Goal: Information Seeking & Learning: Find specific fact

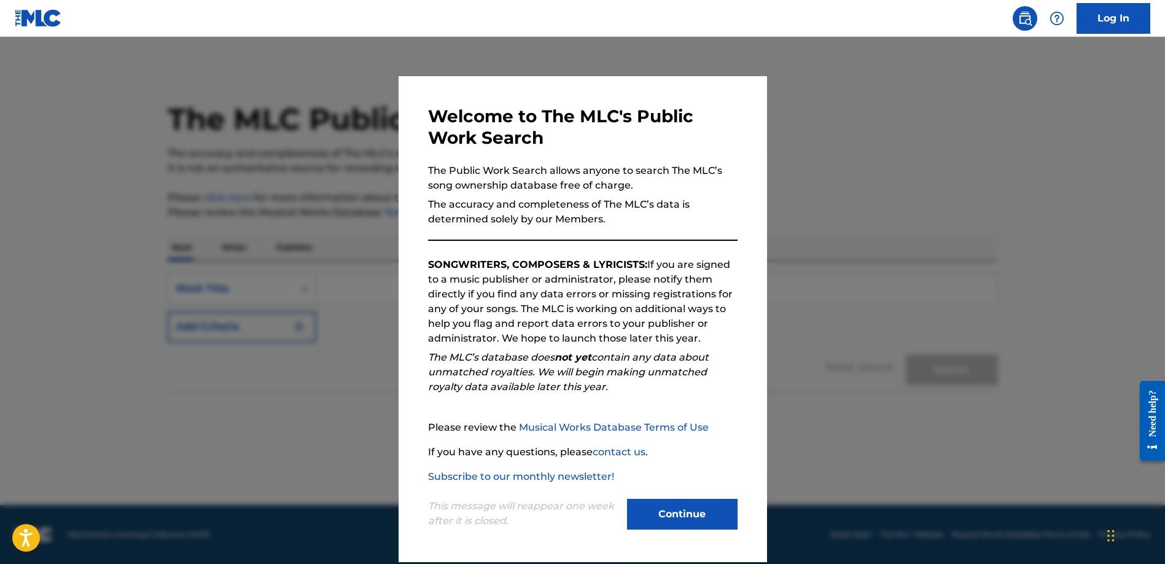
click at [661, 521] on button "Continue" at bounding box center [682, 514] width 111 height 31
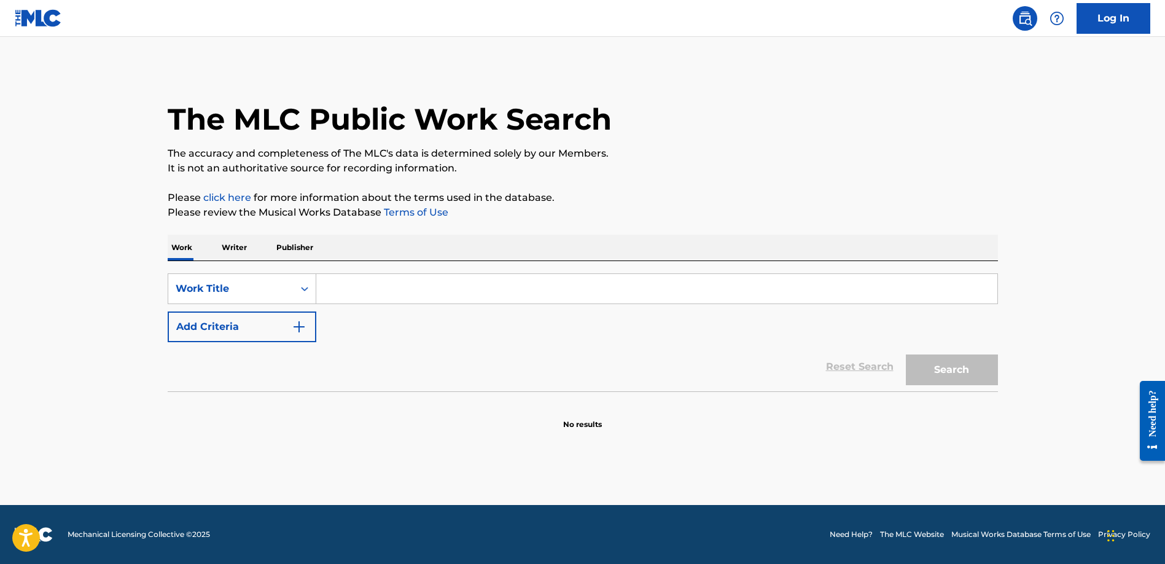
click at [300, 247] on p "Publisher" at bounding box center [295, 248] width 44 height 26
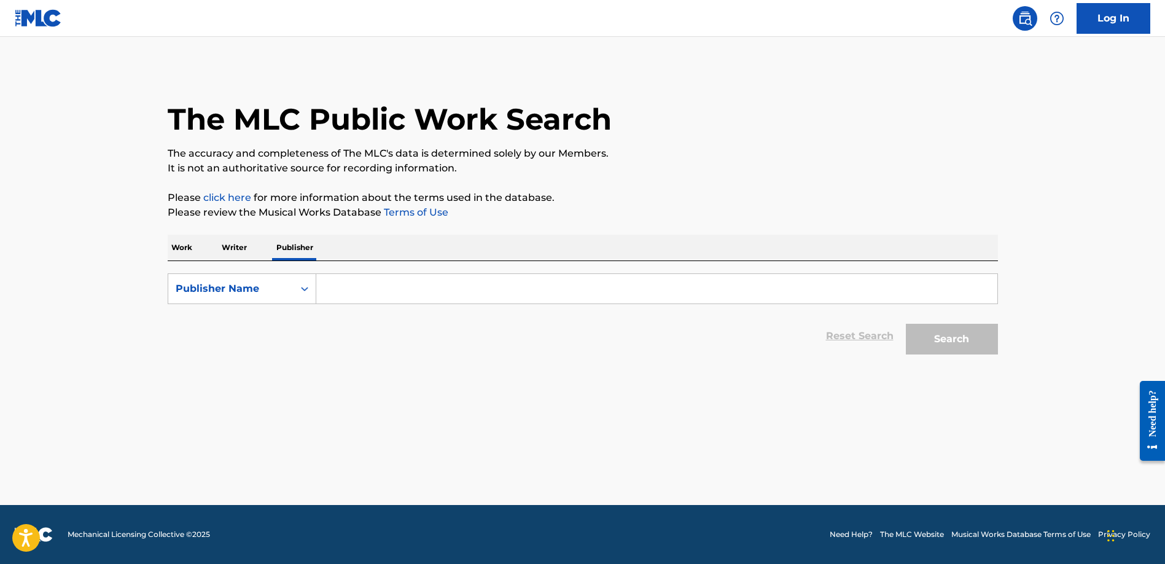
click at [352, 283] on input "Search Form" at bounding box center [656, 288] width 681 height 29
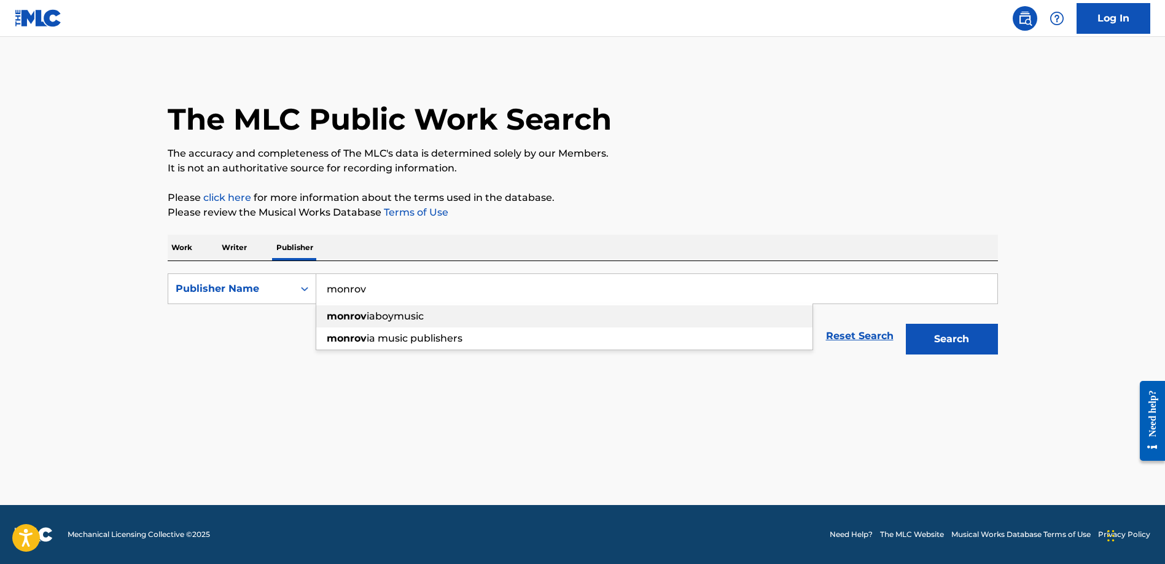
click at [373, 316] on span "iaboymusic" at bounding box center [395, 316] width 57 height 12
click at [938, 338] on button "Search" at bounding box center [952, 339] width 92 height 31
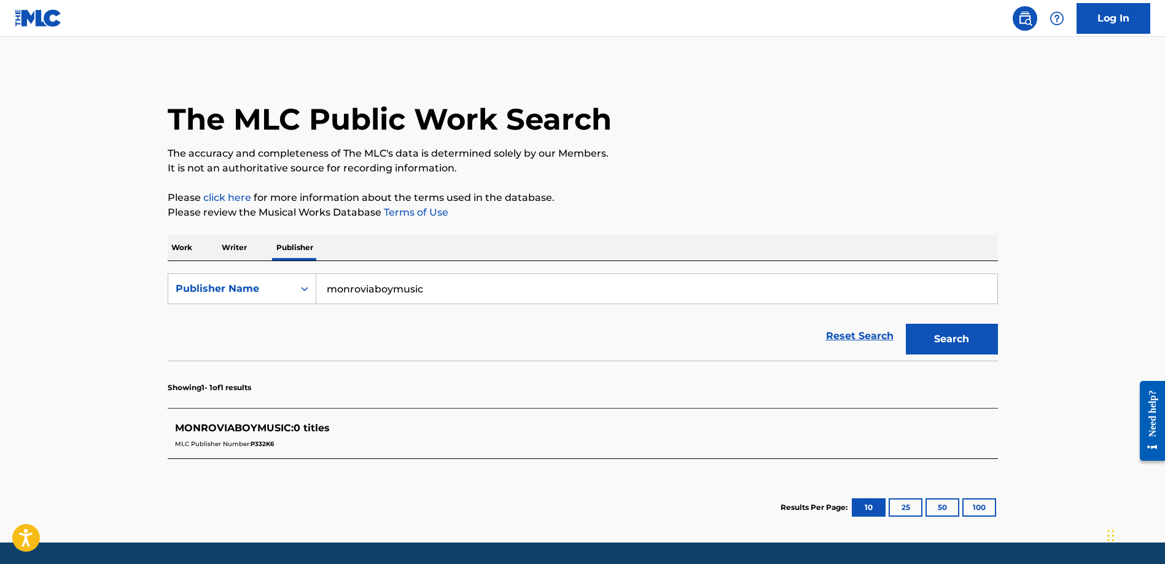
click at [267, 428] on span "MONROVIABOYMUSIC :" at bounding box center [234, 428] width 119 height 12
click at [257, 445] on span "P332K6" at bounding box center [262, 444] width 23 height 8
click at [193, 426] on span "MONROVIABOYMUSIC :" at bounding box center [234, 428] width 119 height 12
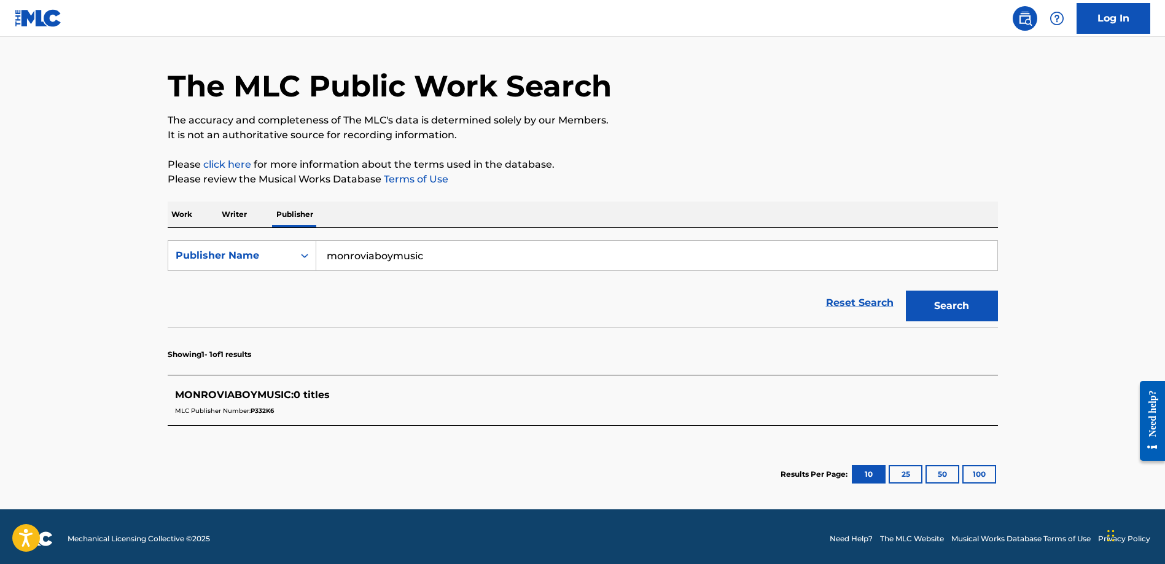
scroll to position [37, 0]
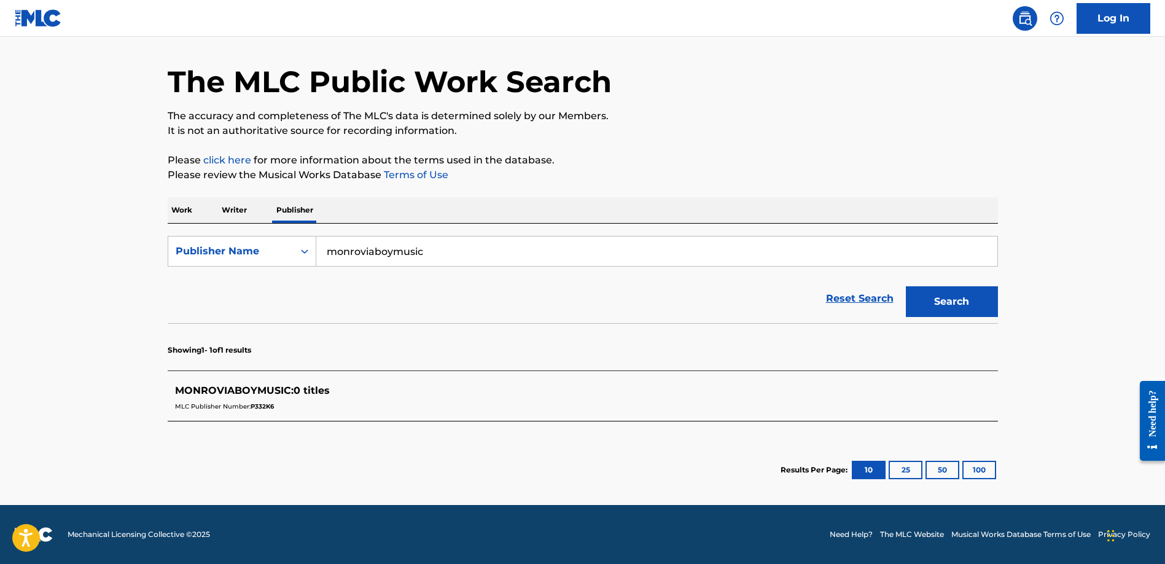
click at [172, 400] on div "MONROVIABOYMUSIC : 0 titles MLC Publisher Number: P332K6" at bounding box center [583, 399] width 830 height 44
click at [183, 387] on span "MONROVIABOYMUSIC :" at bounding box center [234, 390] width 119 height 12
click at [434, 246] on input "monroviaboymusic" at bounding box center [656, 250] width 681 height 29
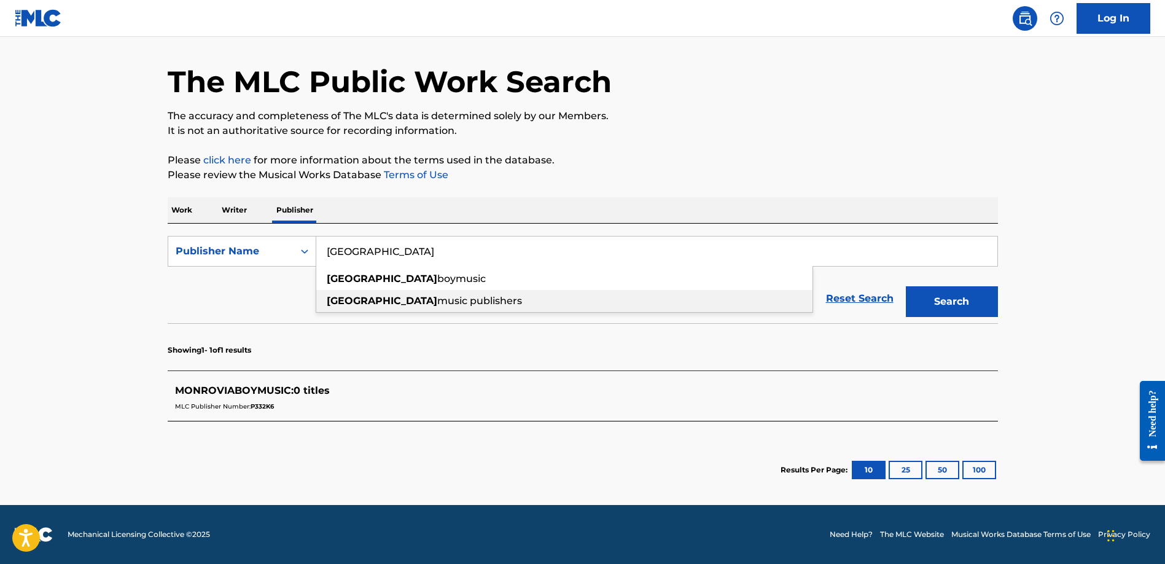
click at [437, 300] on span "music publishers" at bounding box center [479, 301] width 85 height 12
type input "monrovia music publishers"
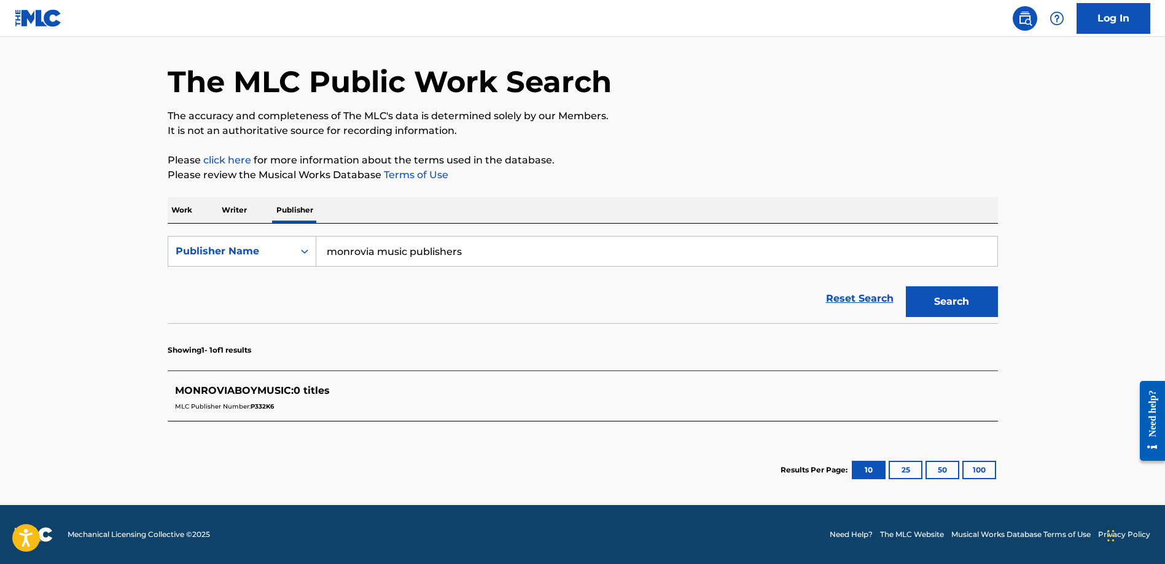
click at [954, 303] on button "Search" at bounding box center [952, 301] width 92 height 31
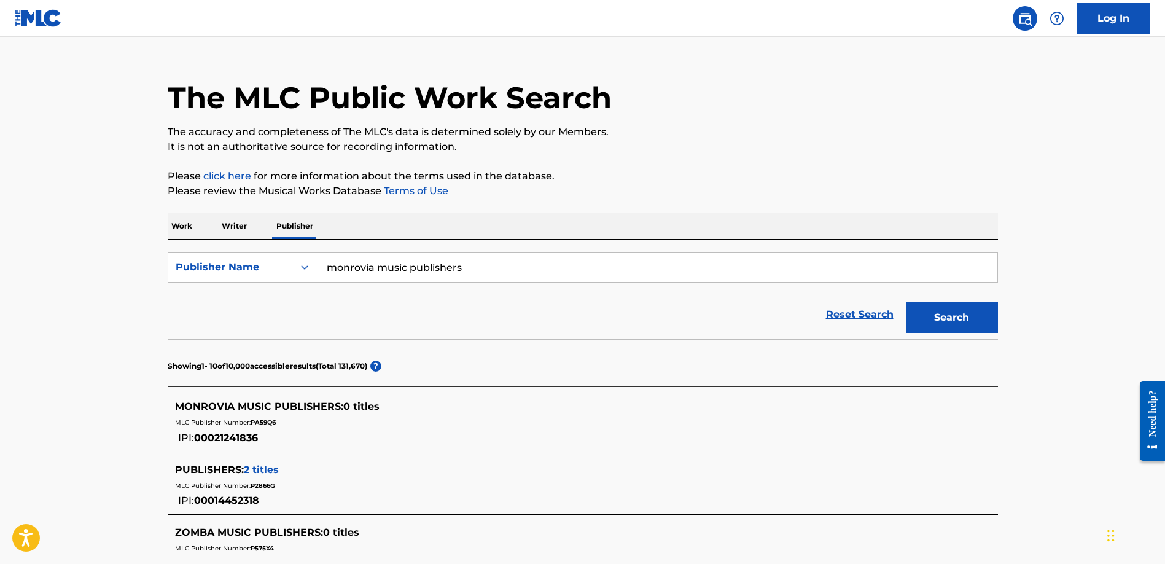
scroll to position [81, 0]
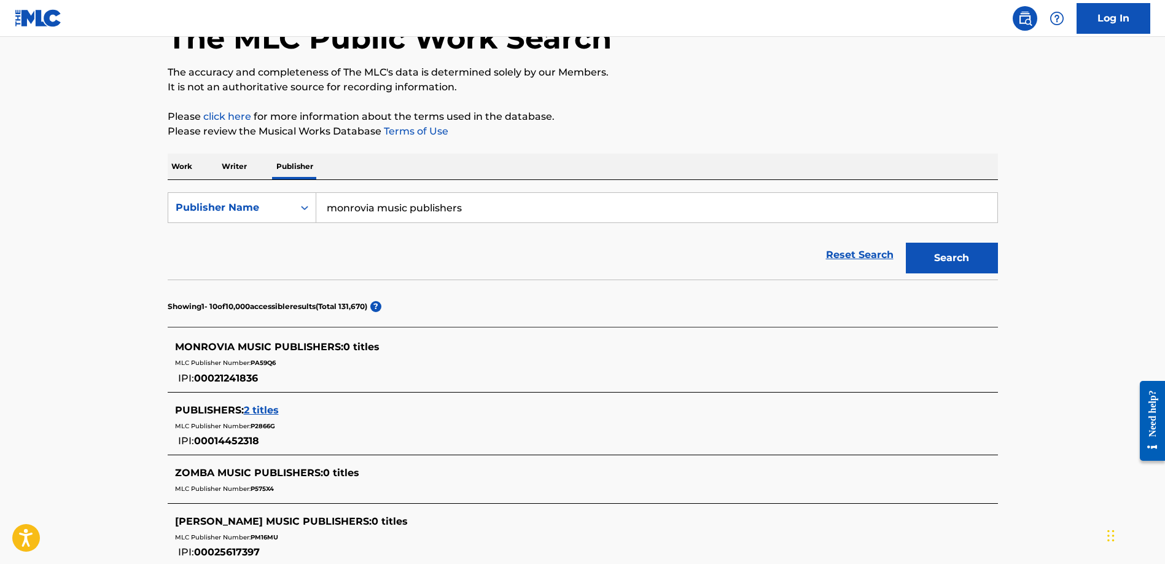
click at [263, 410] on span "2 titles" at bounding box center [261, 410] width 35 height 12
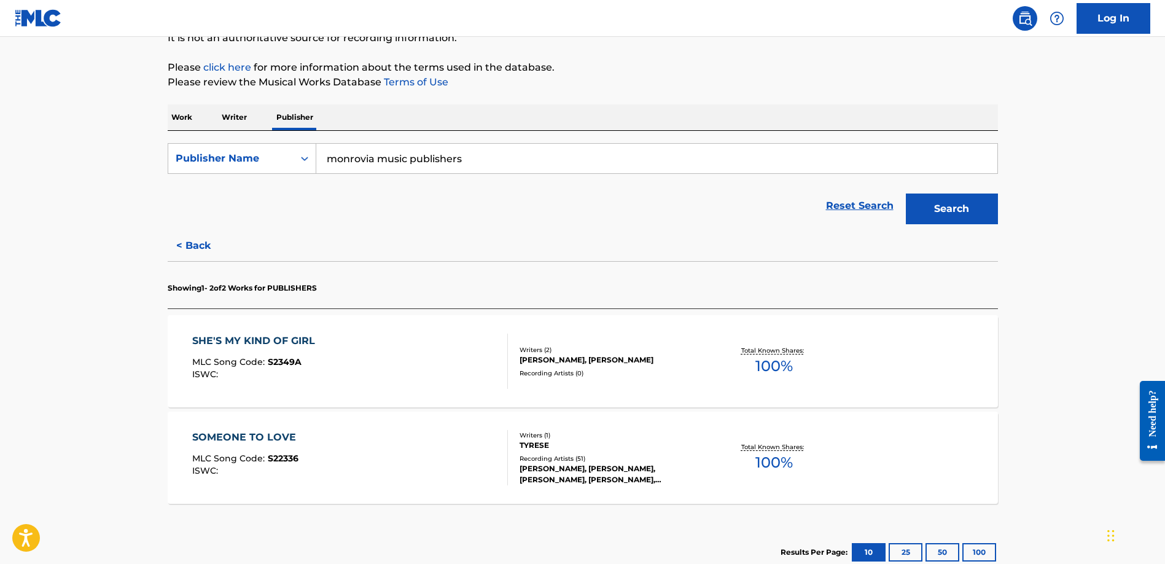
scroll to position [0, 0]
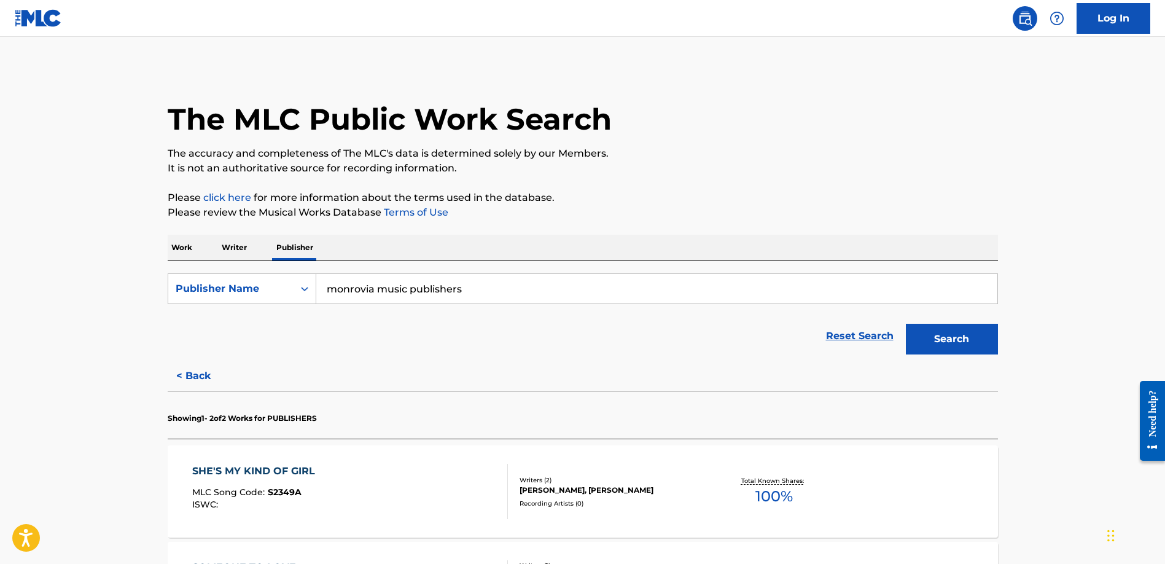
click at [177, 244] on p "Work" at bounding box center [182, 248] width 28 height 26
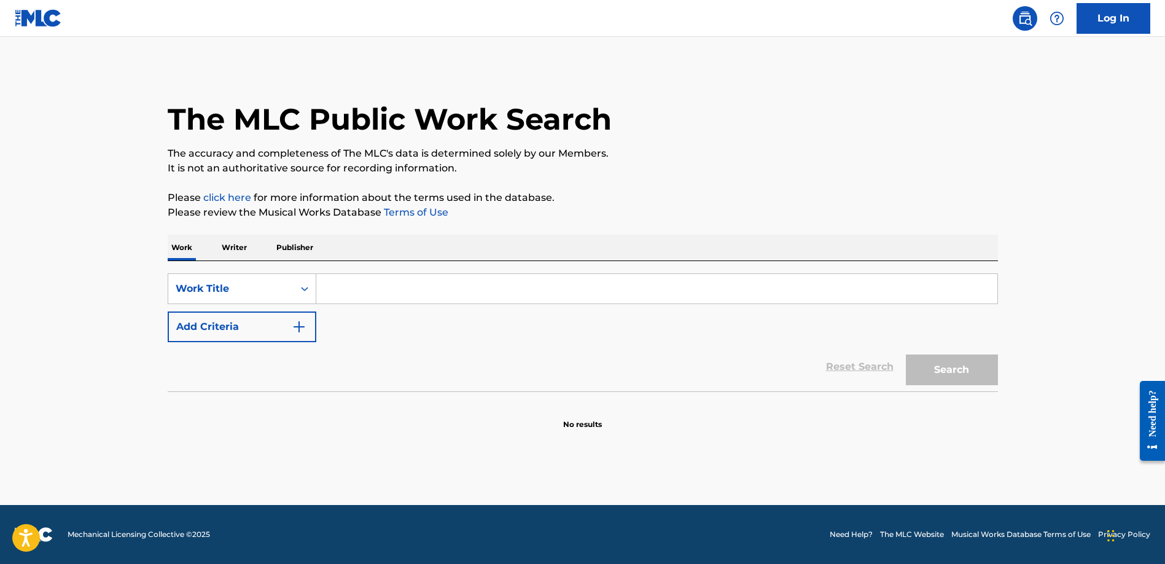
click at [351, 286] on input "Search Form" at bounding box center [656, 288] width 681 height 29
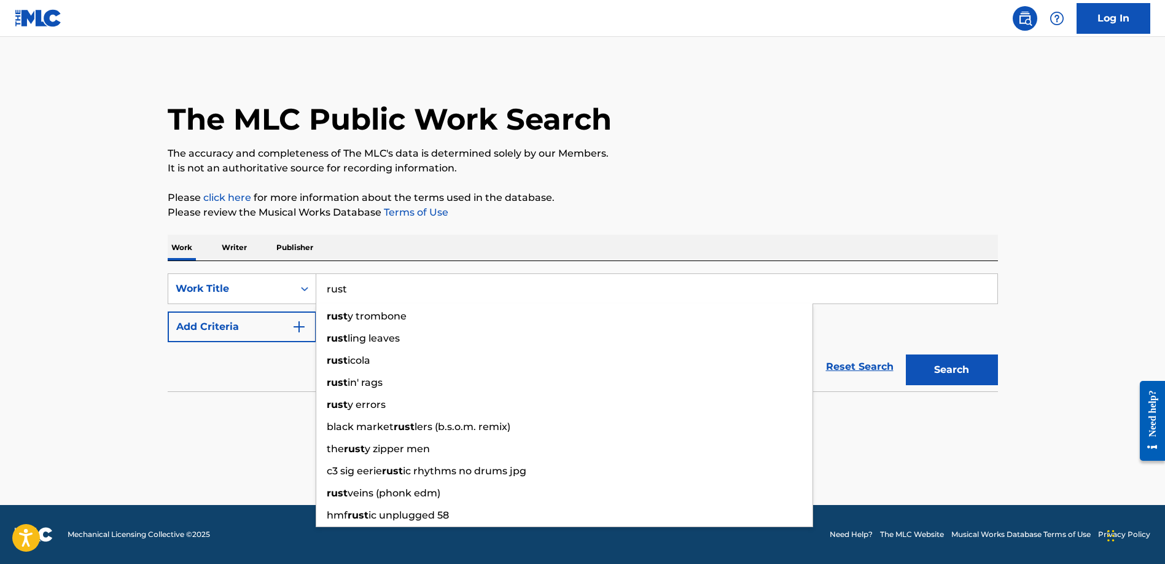
type input "rust"
click at [835, 214] on p "Please review the Musical Works Database Terms of Use" at bounding box center [583, 212] width 830 height 15
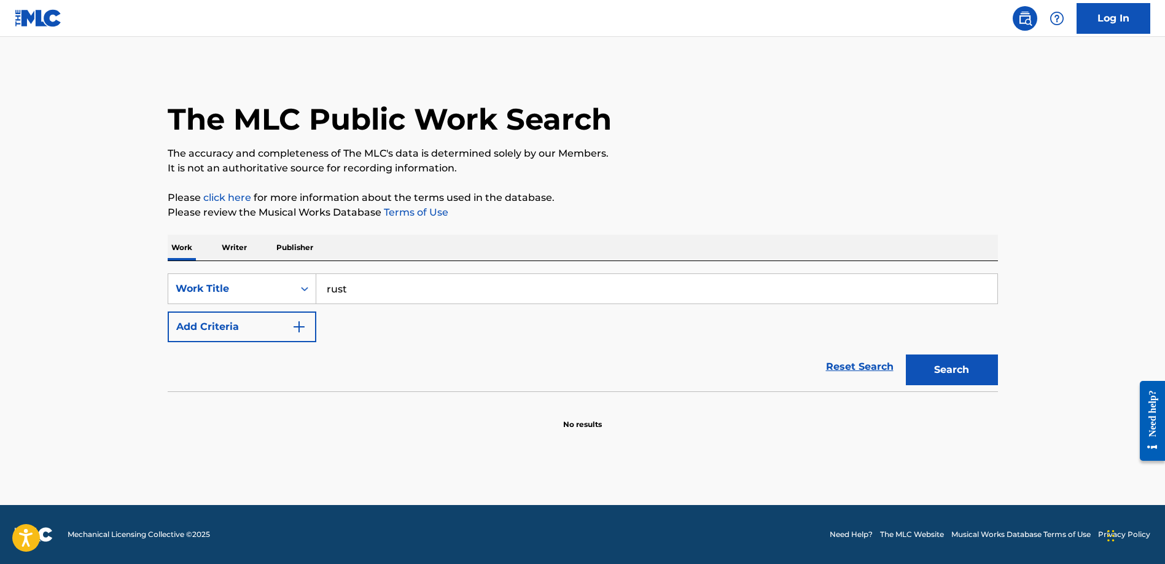
click at [257, 334] on button "Add Criteria" at bounding box center [242, 326] width 149 height 31
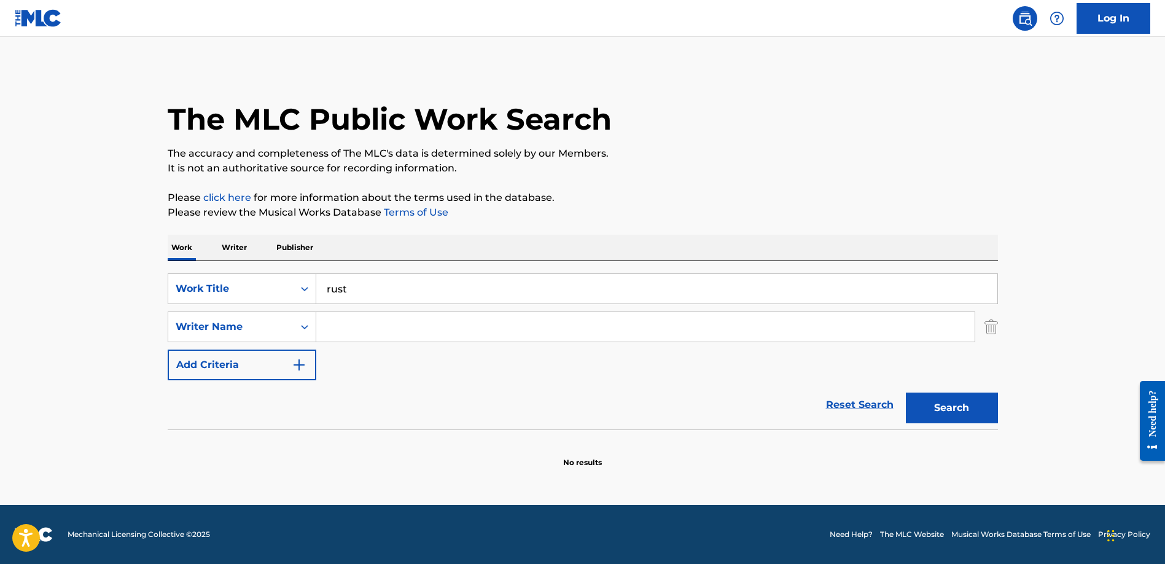
click at [356, 333] on input "Search Form" at bounding box center [645, 326] width 658 height 29
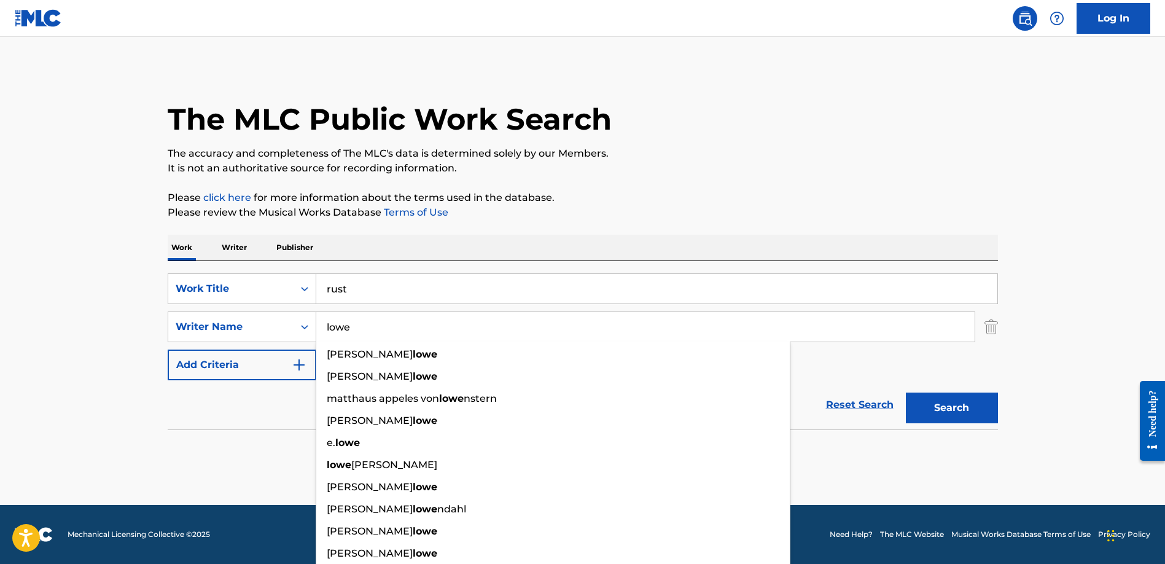
type input "lowe"
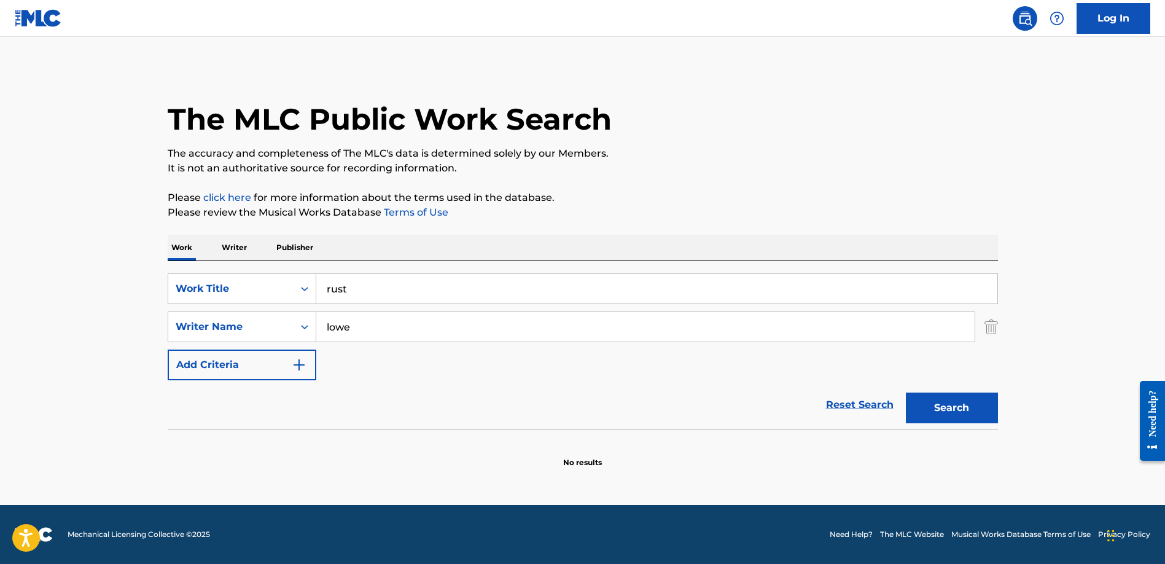
click at [706, 229] on div "The MLC Public Work Search The accuracy and completeness of The MLC's data is d…" at bounding box center [583, 268] width 860 height 400
click at [956, 404] on button "Search" at bounding box center [952, 407] width 92 height 31
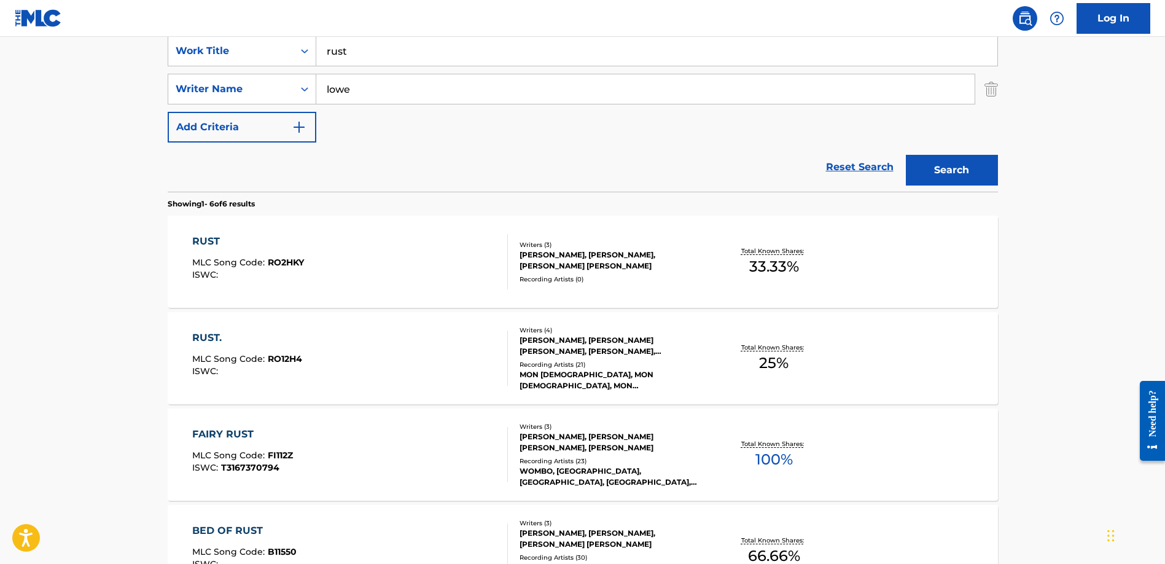
scroll to position [244, 0]
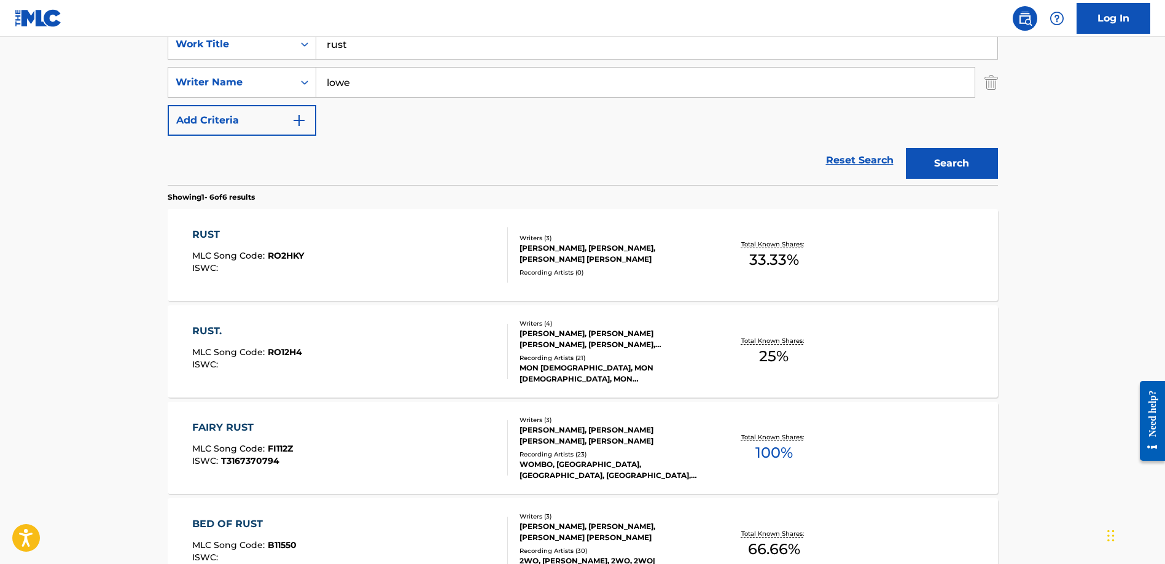
click at [204, 327] on div "RUST." at bounding box center [247, 331] width 110 height 15
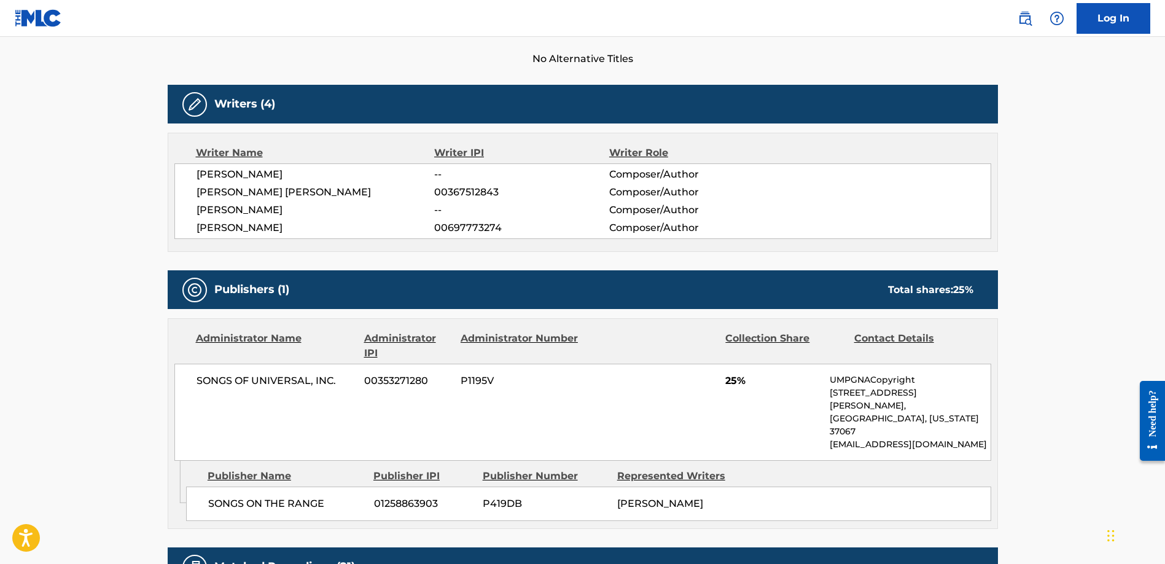
scroll to position [294, 0]
